Goal: Navigation & Orientation: Find specific page/section

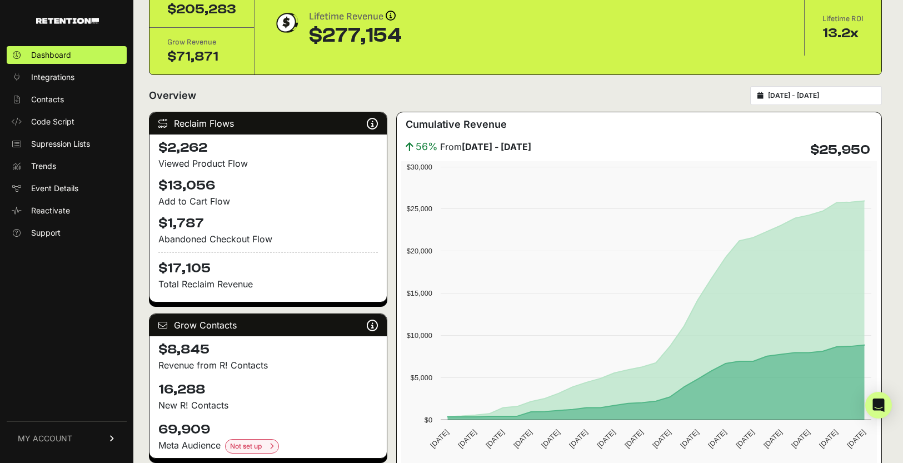
scroll to position [58, 0]
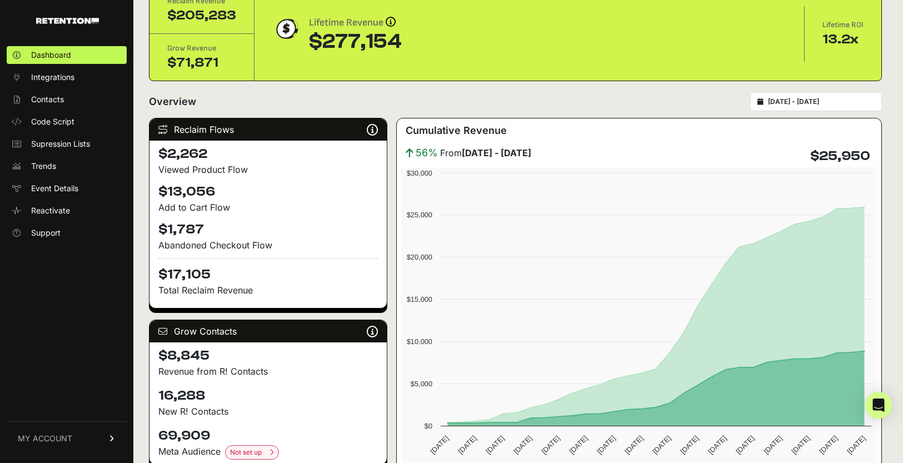
click at [739, 43] on div "Lifetime Revenue Revenue attribution works in two ways: Grow Revenue: Revenue i…" at bounding box center [529, 34] width 514 height 38
click at [62, 427] on link "MY ACCOUNT" at bounding box center [67, 438] width 120 height 34
click at [71, 278] on div "Dashboard Integrations Contacts Code Script Supression Lists Trends Event Detai…" at bounding box center [66, 248] width 133 height 427
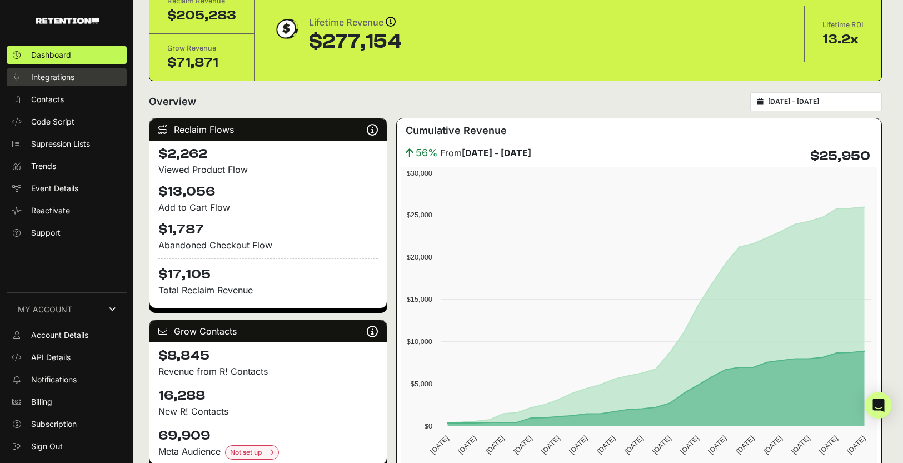
click at [74, 83] on link "Integrations" at bounding box center [67, 77] width 120 height 18
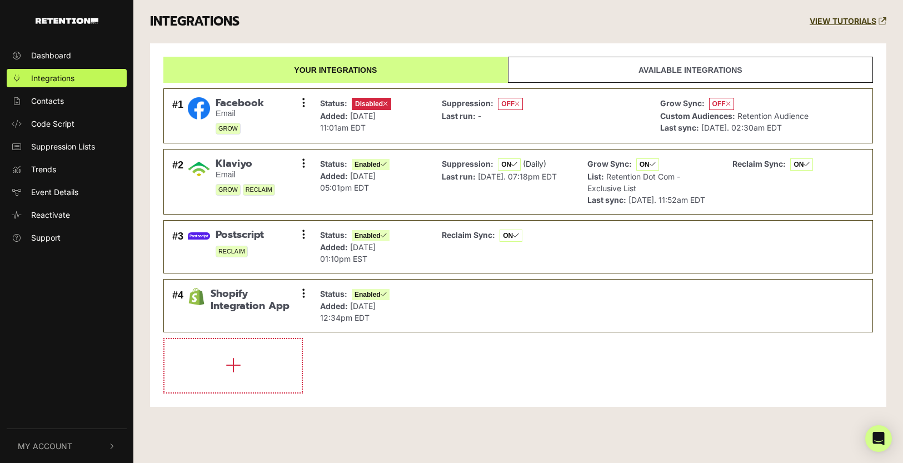
click at [45, 111] on ul "Dashboard Integrations Contacts Code Script Suppression Lists Trends Event Deta…" at bounding box center [66, 146] width 133 height 201
click at [49, 107] on link "Contacts" at bounding box center [67, 101] width 120 height 18
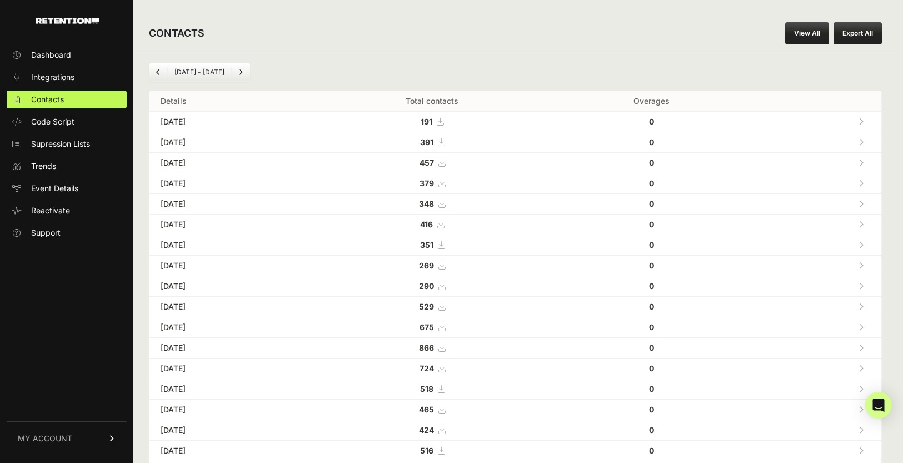
click at [46, 131] on ul "Dashboard Integrations Contacts Code Script Supression Lists Trends Event Detai…" at bounding box center [67, 144] width 120 height 196
click at [51, 126] on span "Code Script" at bounding box center [52, 121] width 43 height 11
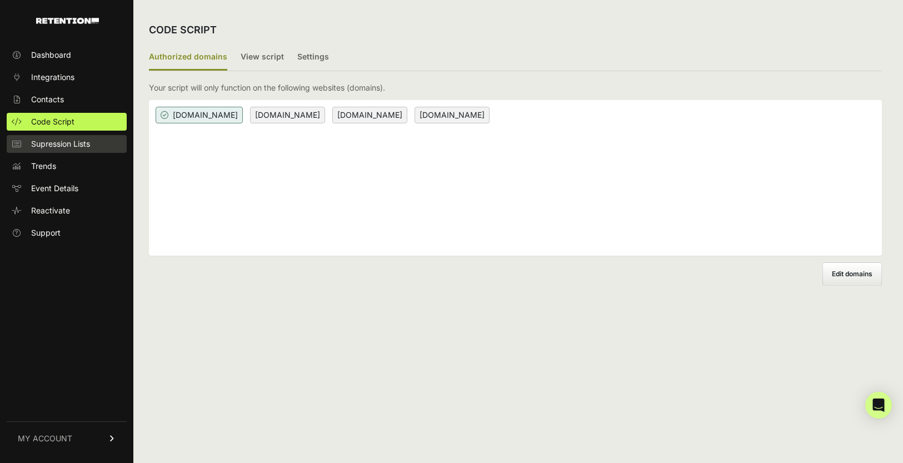
click at [39, 138] on span "Supression Lists" at bounding box center [60, 143] width 59 height 11
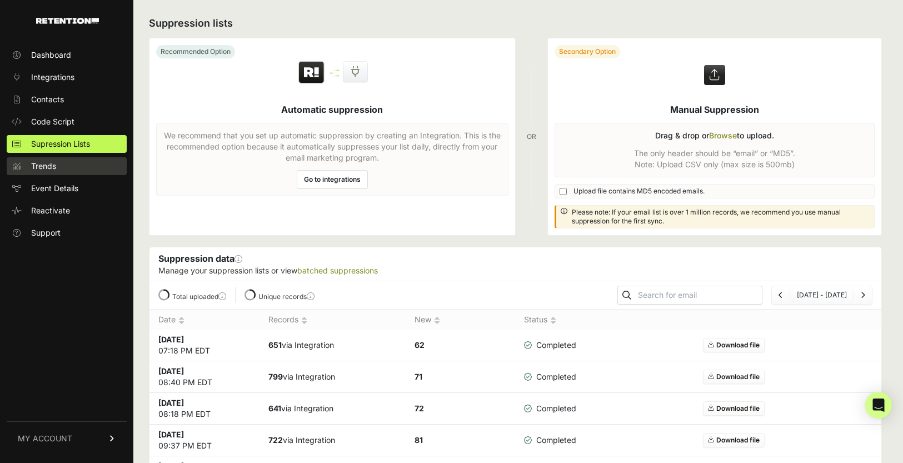
click at [29, 167] on link "Trends" at bounding box center [67, 166] width 120 height 18
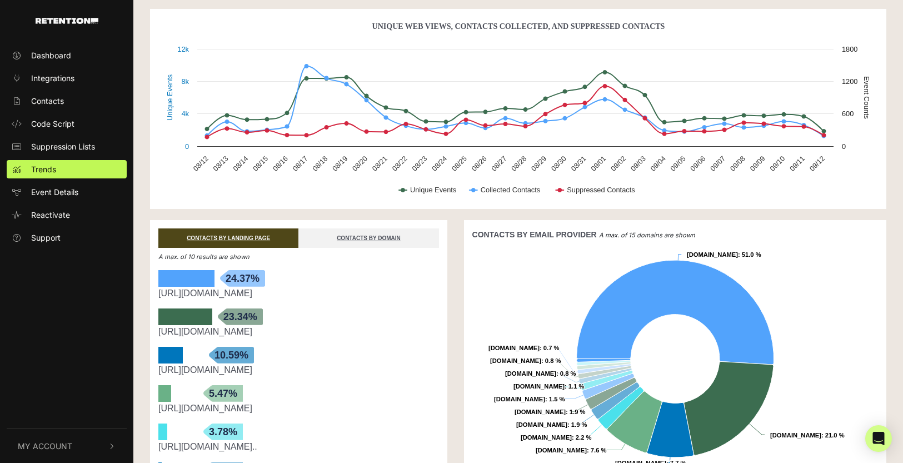
scroll to position [51, 0]
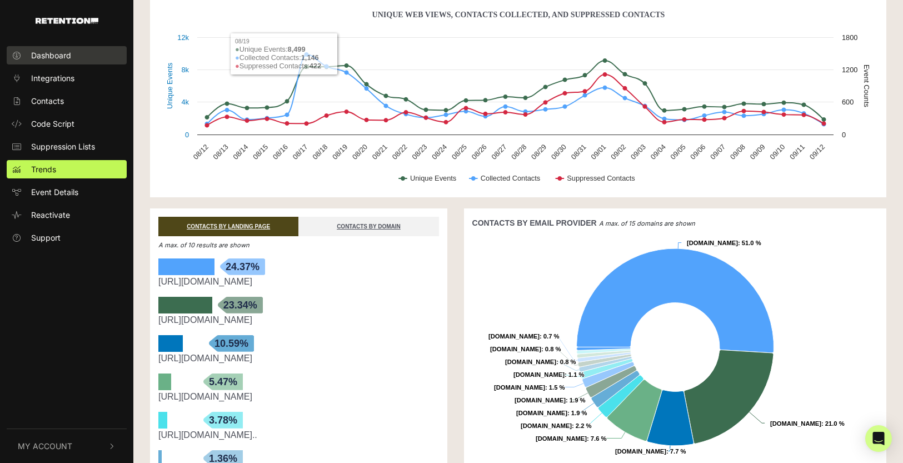
click at [49, 57] on span "Dashboard" at bounding box center [51, 55] width 40 height 12
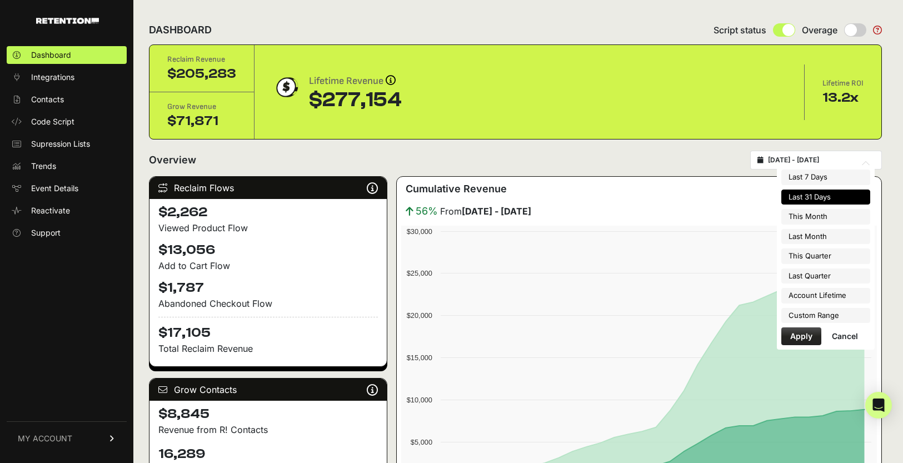
click at [812, 162] on input "[DATE] - [DATE]" at bounding box center [821, 160] width 107 height 9
click at [840, 180] on li "Last 7 Days" at bounding box center [825, 177] width 89 height 16
type input "[DATE] - [DATE]"
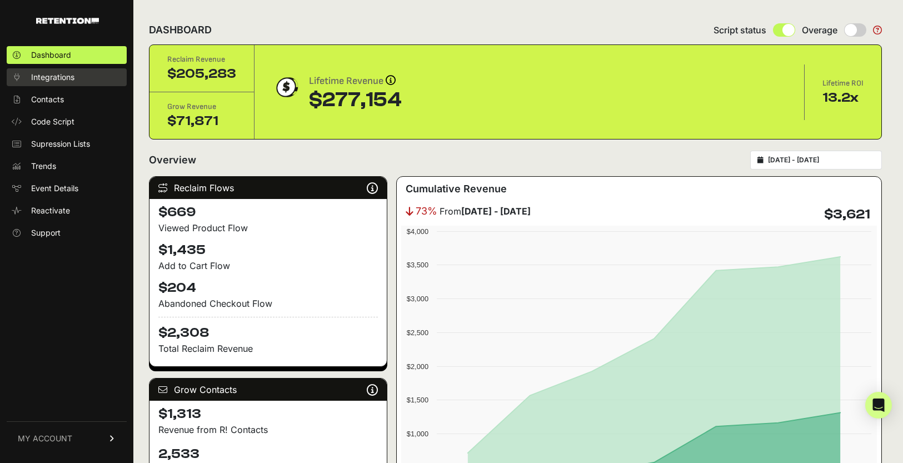
click at [58, 78] on span "Integrations" at bounding box center [52, 77] width 43 height 11
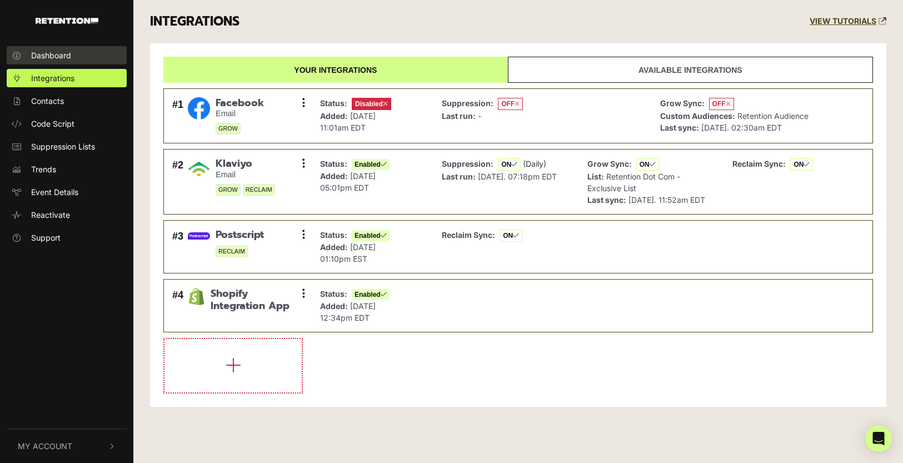
click at [48, 61] on span "Dashboard" at bounding box center [51, 55] width 40 height 12
